Goal: Find specific page/section: Find specific page/section

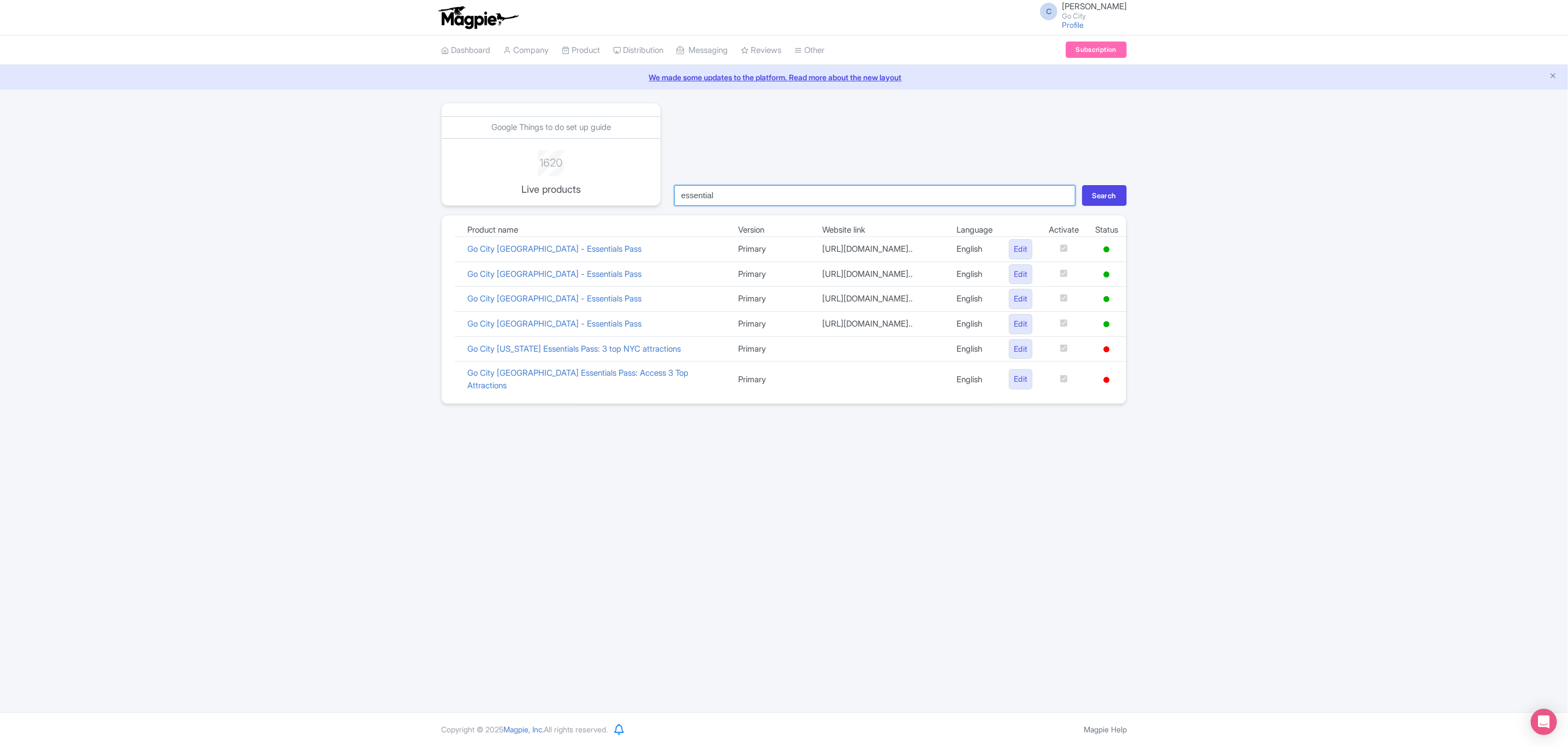
drag, startPoint x: 768, startPoint y: 192, endPoint x: 667, endPoint y: 182, distance: 101.5
click at [667, 182] on div "Google Things to do set up guide 1620 Live products essential Search" at bounding box center [784, 155] width 699 height 104
type input "london"
click at [1082, 185] on button "Search" at bounding box center [1105, 195] width 45 height 21
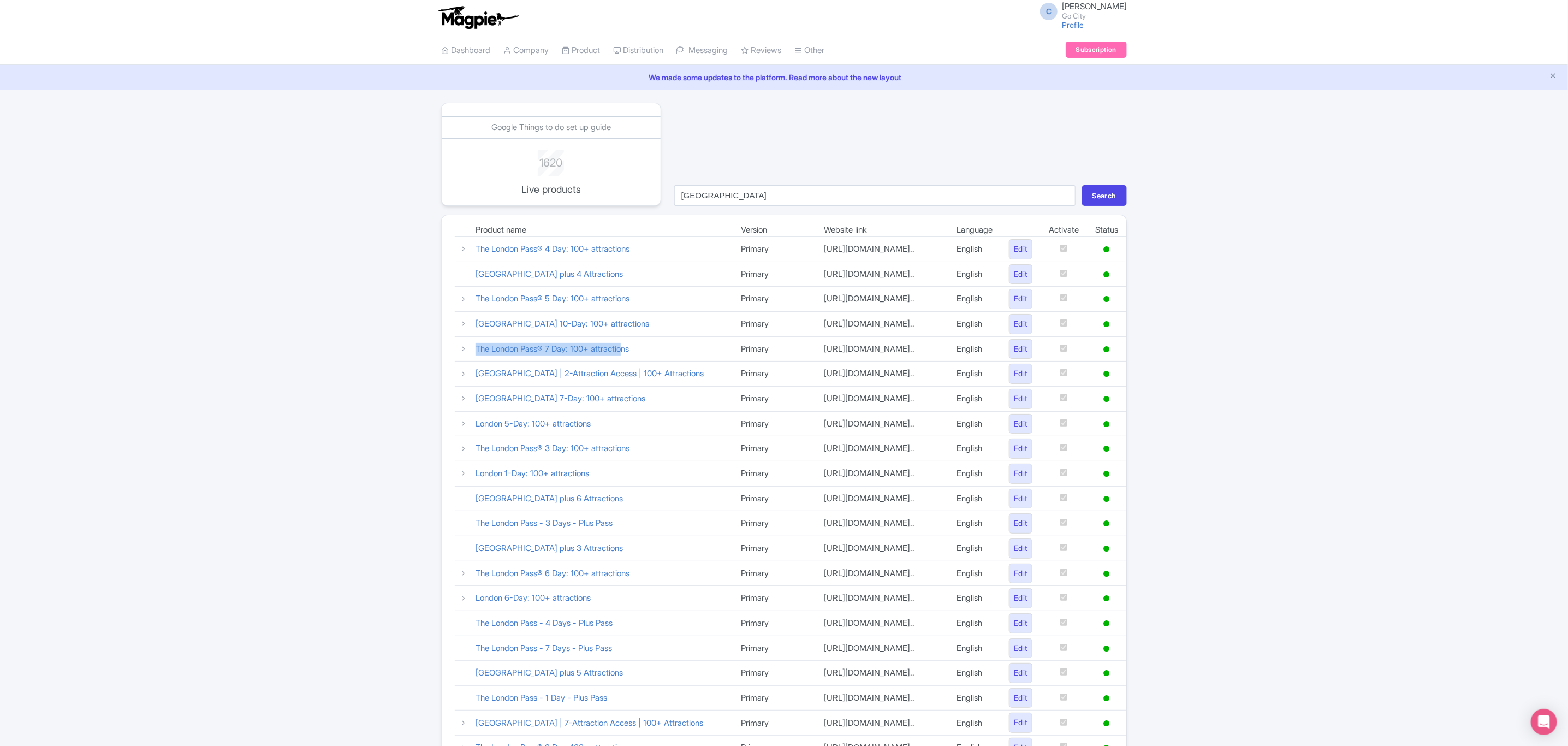
drag, startPoint x: 472, startPoint y: 390, endPoint x: 629, endPoint y: 399, distance: 157.3
click at [629, 362] on td "The London Pass® 7 Day: 100+ attractions" at bounding box center [600, 349] width 266 height 25
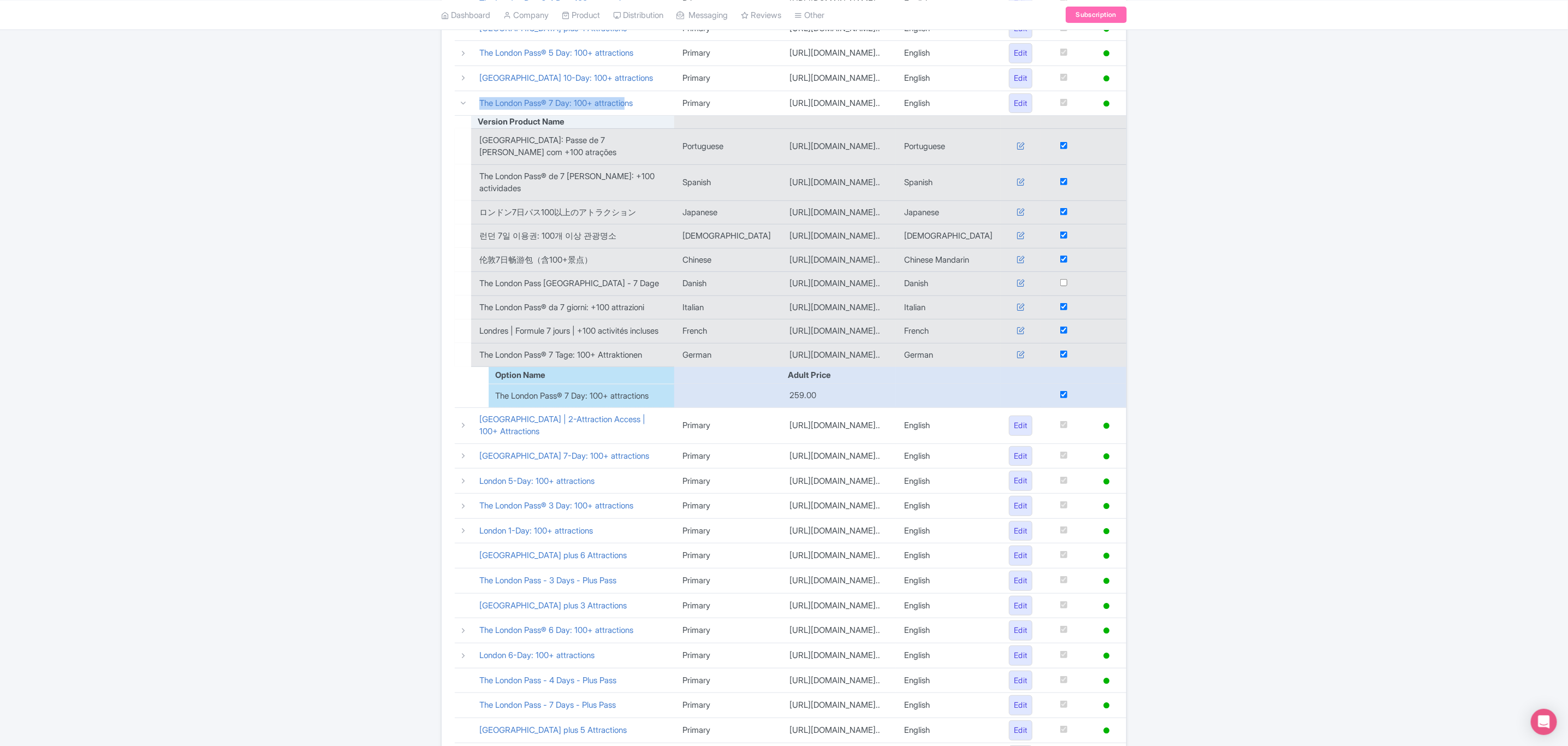
scroll to position [164, 0]
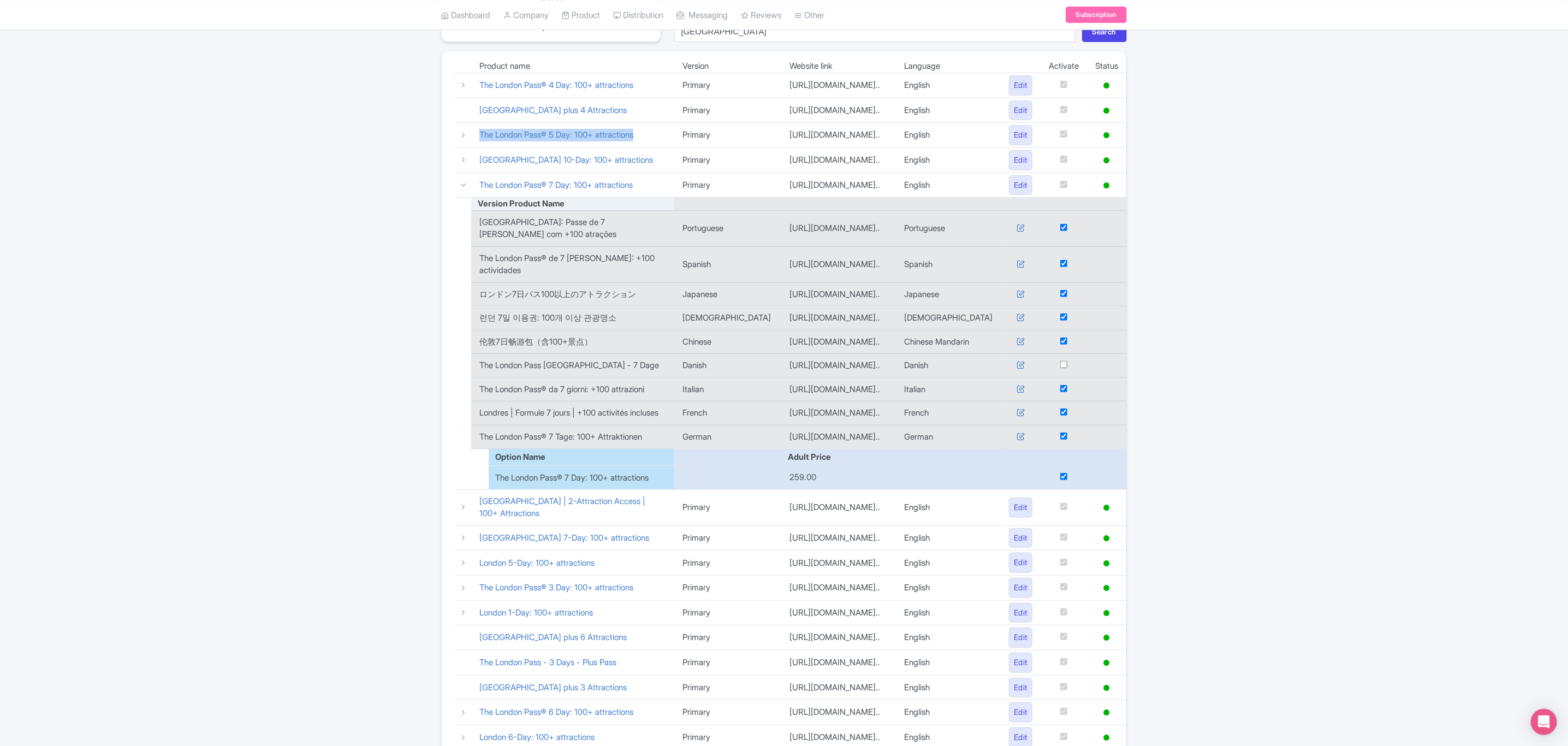
drag, startPoint x: 478, startPoint y: 166, endPoint x: 659, endPoint y: 180, distance: 181.5
click at [659, 148] on td "The London Pass® 5 Day: 100+ attractions" at bounding box center [573, 135] width 203 height 25
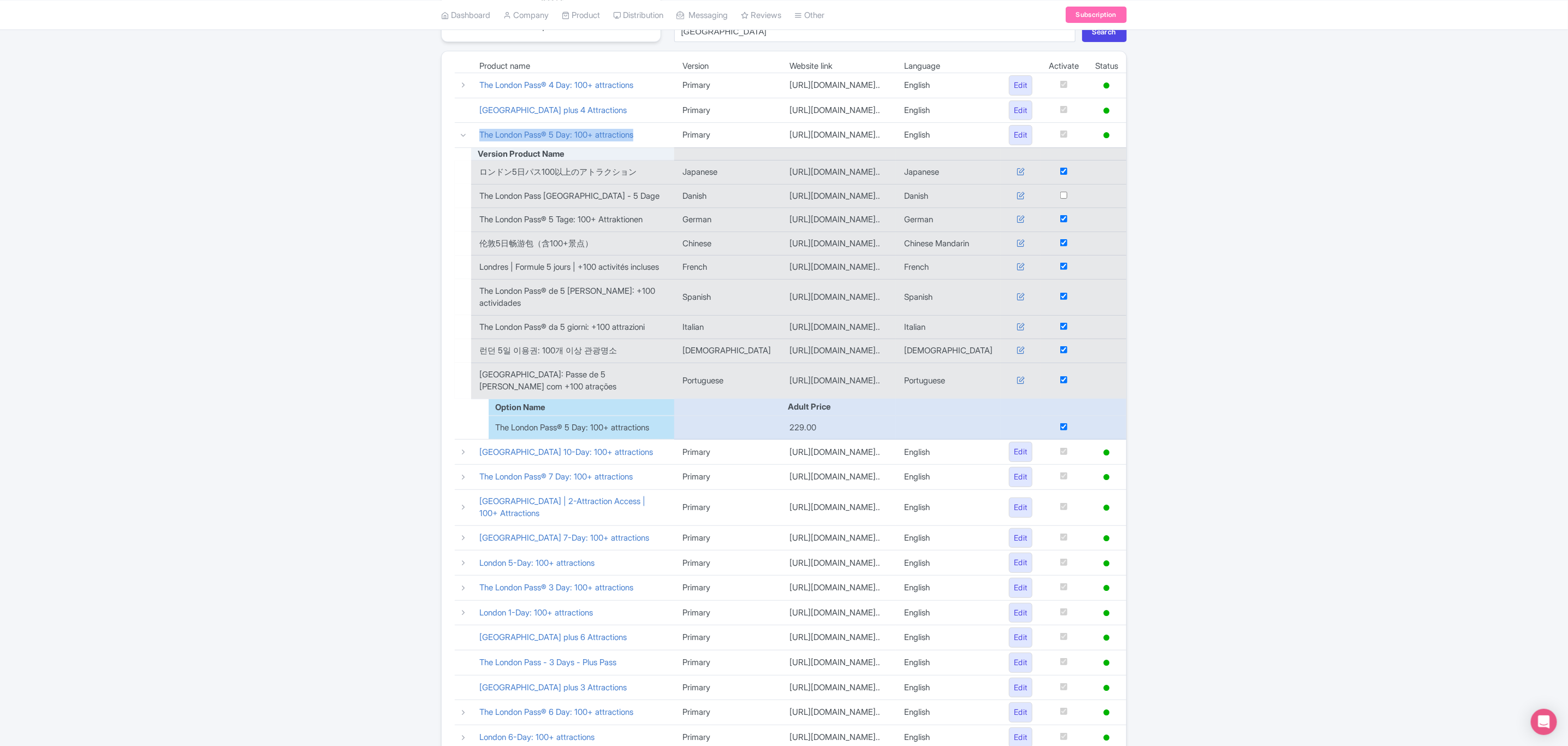
copy link "The London Pass® 5 Day: 100+ attractions"
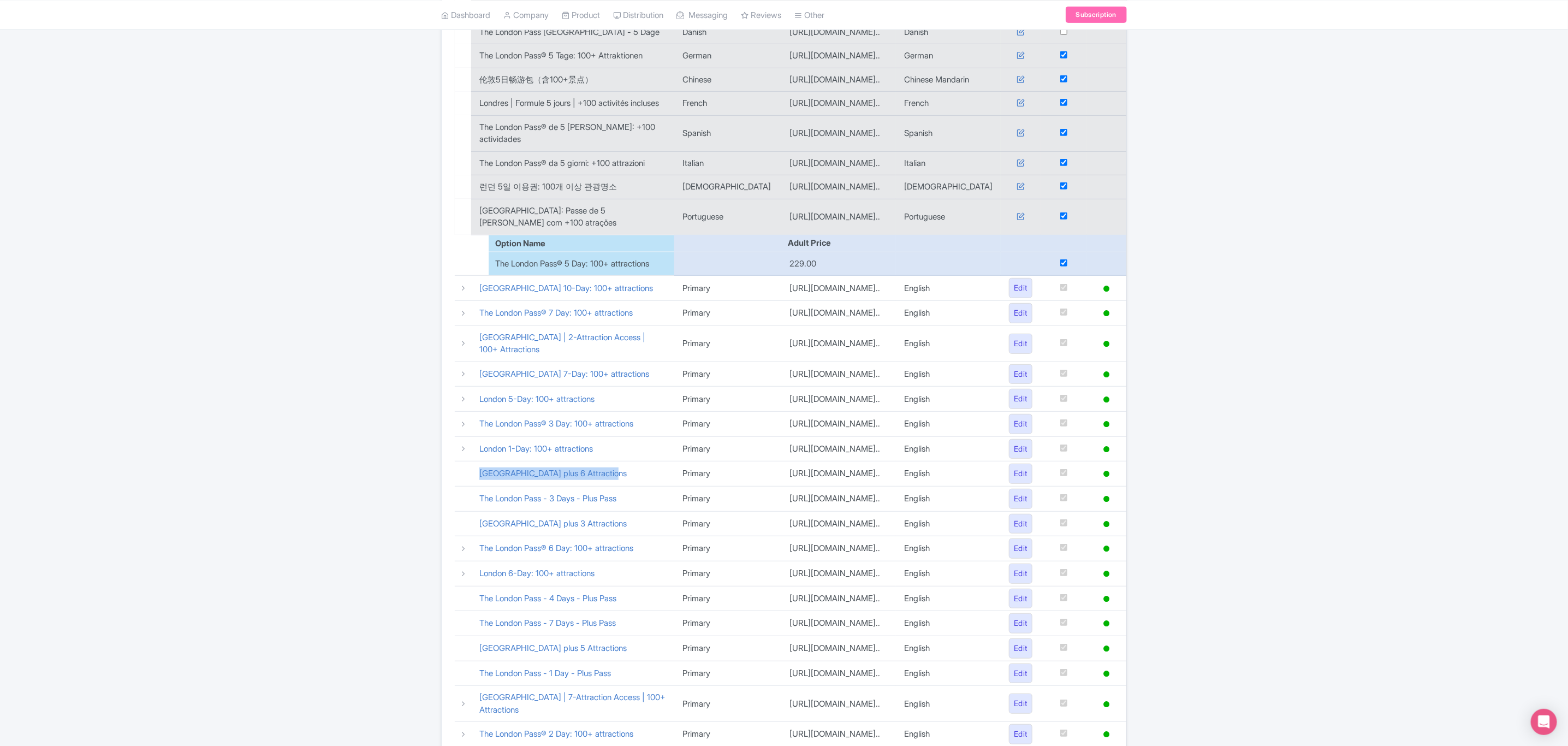
drag, startPoint x: 474, startPoint y: 589, endPoint x: 649, endPoint y: 595, distance: 175.1
click at [649, 487] on td "[GEOGRAPHIC_DATA] plus 6 Attractions" at bounding box center [573, 474] width 203 height 25
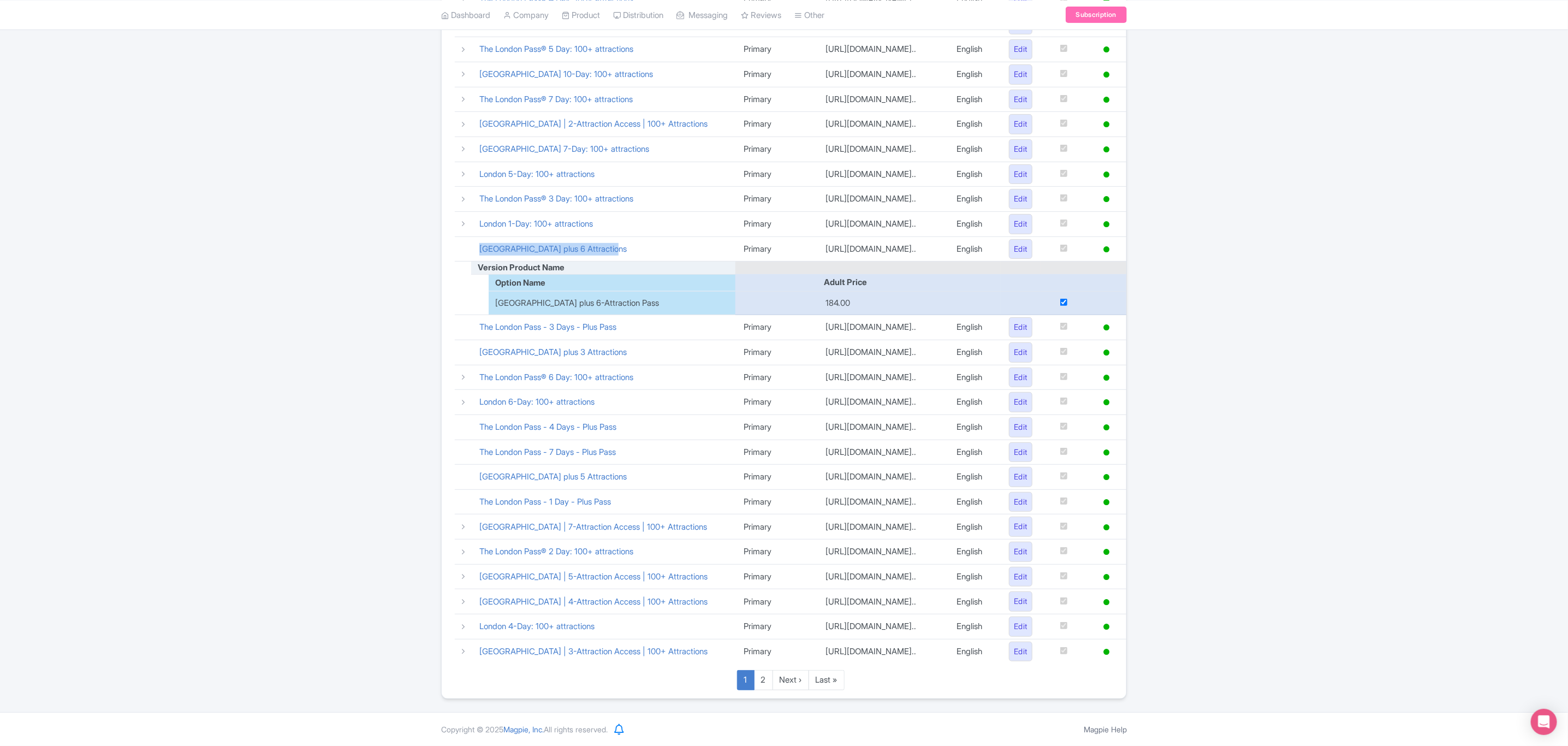
copy link "Tower of London plus 6 Attractions"
